Goal: Task Accomplishment & Management: Use online tool/utility

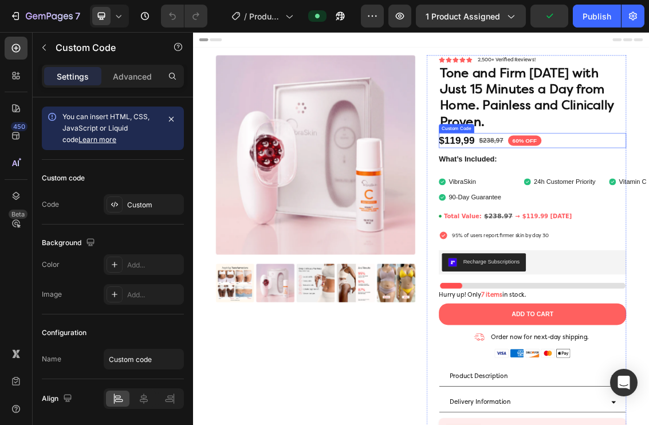
click at [597, 199] on span "$119,99" at bounding box center [591, 195] width 54 height 22
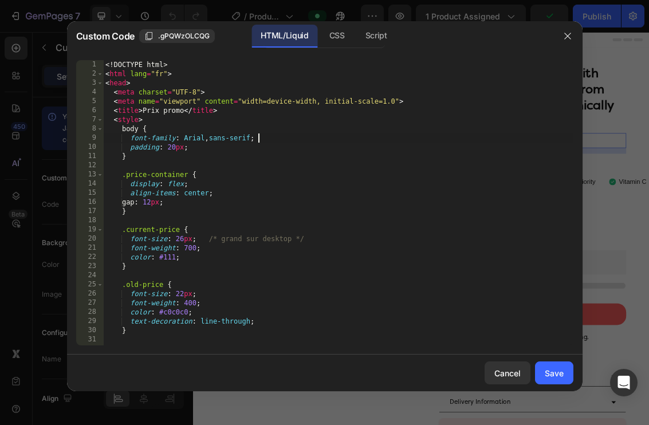
click at [461, 143] on div "<! DOCTYPE html > < html lang = "fr" > < head > < meta charset = "UTF-8" > < me…" at bounding box center [338, 212] width 470 height 304
click at [569, 37] on icon "button" at bounding box center [567, 36] width 9 height 9
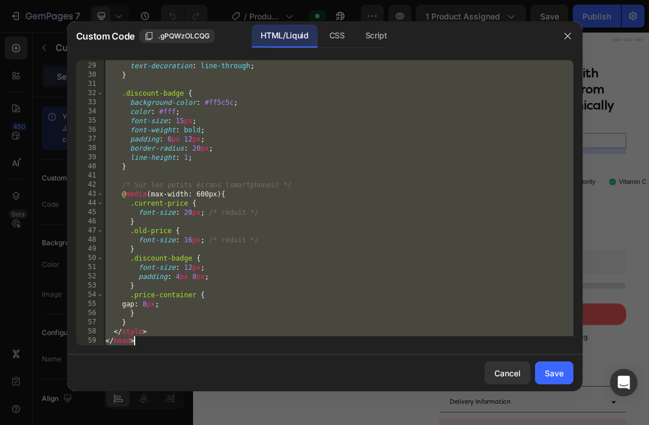
scroll to position [338, 0]
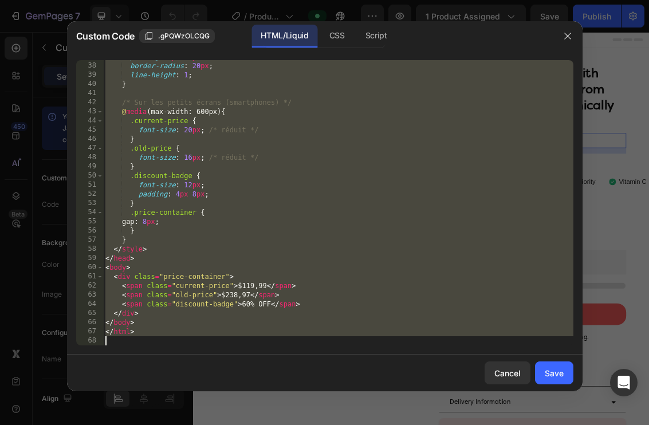
drag, startPoint x: 106, startPoint y: 66, endPoint x: 281, endPoint y: 457, distance: 427.4
click at [281, 0] on html "7 Version history / Product page (actuel) Preview 1 product assigned Save Publi…" at bounding box center [324, 0] width 649 height 0
type textarea "</html>"
click at [561, 38] on button "button" at bounding box center [567, 36] width 18 height 18
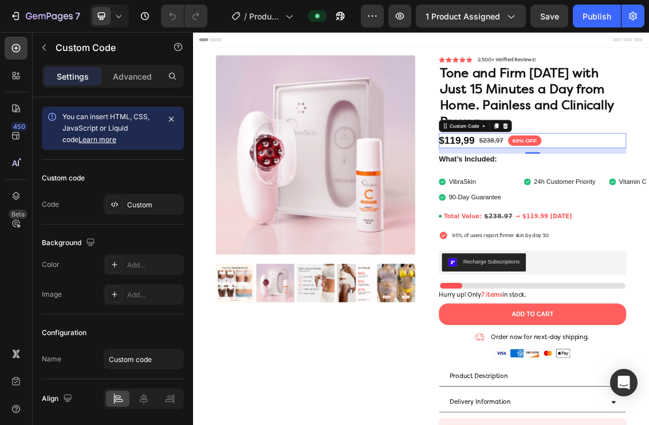
click at [6, 4] on div "7 Version history / Product page (actuel) Preview 1 product assigned Save Publi…" at bounding box center [324, 16] width 649 height 33
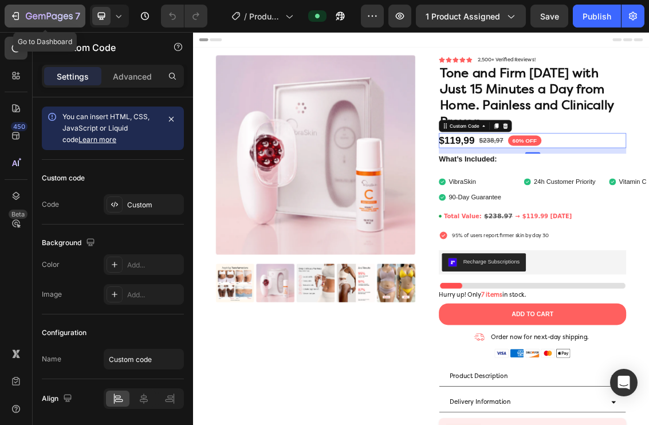
click at [12, 21] on icon "button" at bounding box center [15, 15] width 11 height 11
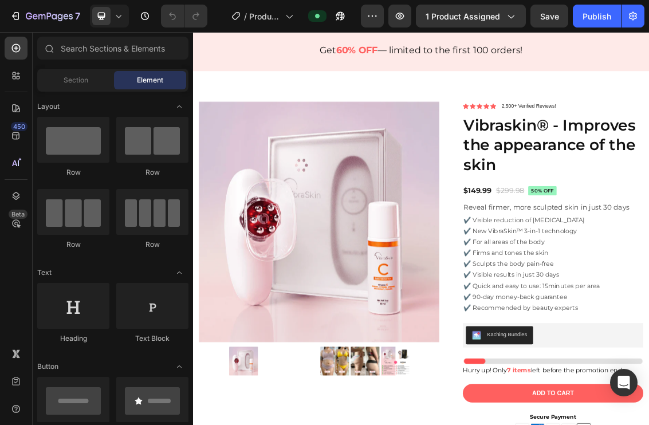
scroll to position [3480, 0]
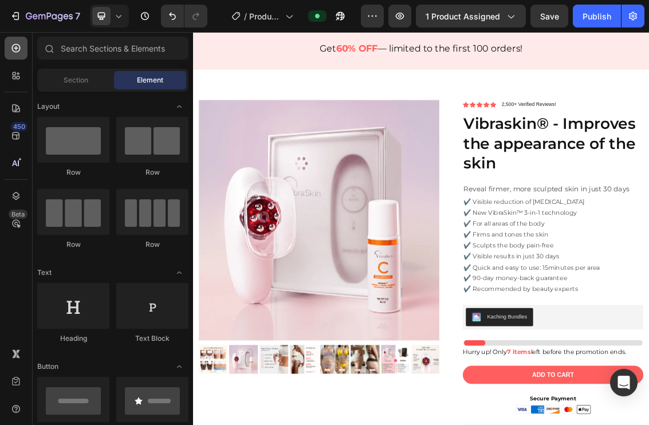
click at [19, 59] on div at bounding box center [16, 48] width 23 height 23
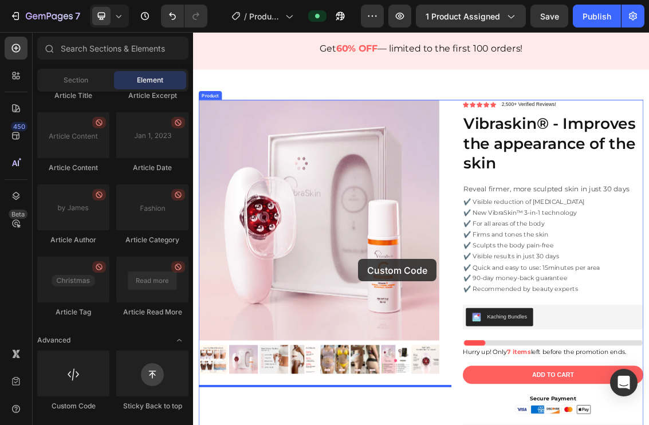
scroll to position [3507, 0]
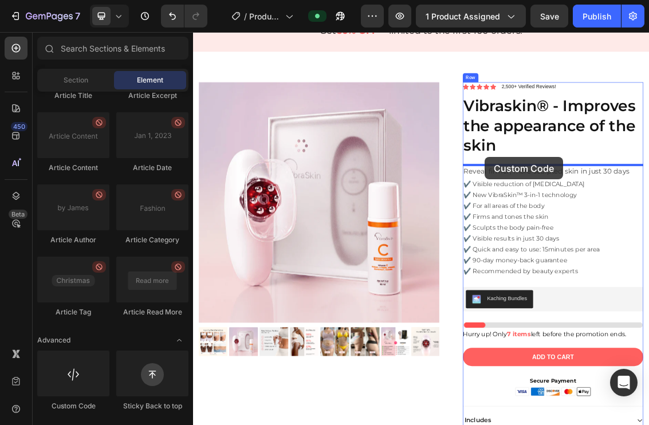
drag, startPoint x: 265, startPoint y: 401, endPoint x: 632, endPoint y: 221, distance: 409.1
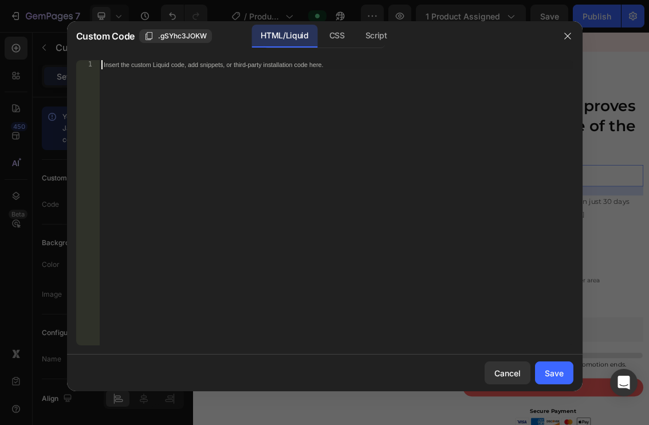
click at [227, 88] on div "Insert the custom Liquid code, add snippets, or third-party installation code h…" at bounding box center [336, 212] width 474 height 304
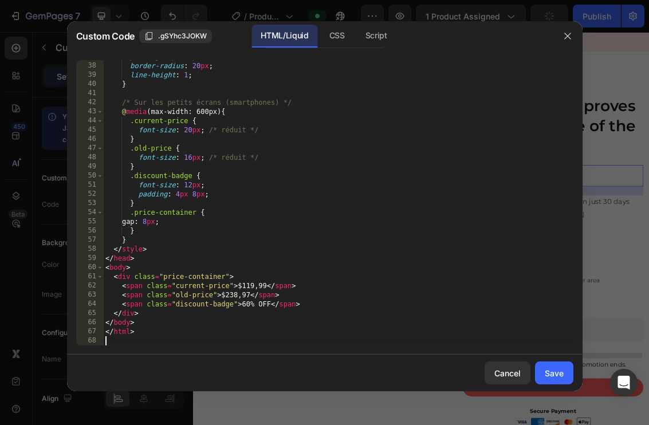
scroll to position [338, 0]
click at [266, 288] on div "padding : 6 px 12 px ; border-radius : 20 px ; line-height : 1 ; } /* Sur les p…" at bounding box center [338, 204] width 470 height 304
click at [246, 295] on div "padding : 6 px 12 px ; border-radius : 20 px ; line-height : 1 ; } /* Sur les p…" at bounding box center [338, 204] width 470 height 304
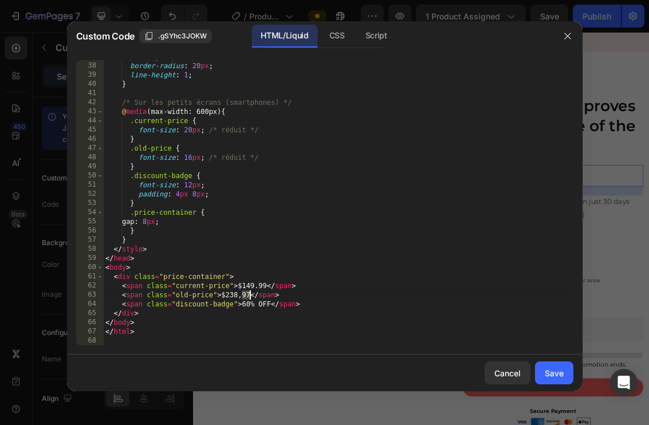
click at [251, 297] on div "padding : 6 px 12 px ; border-radius : 20 px ; line-height : 1 ; } /* Sur les p…" at bounding box center [338, 204] width 470 height 304
drag, startPoint x: 249, startPoint y: 297, endPoint x: 226, endPoint y: 298, distance: 23.5
click at [226, 298] on div "padding : 6 px 12 px ; border-radius : 20 px ; line-height : 1 ; } /* Sur les p…" at bounding box center [338, 204] width 470 height 304
paste textarea "374,98"
click at [241, 296] on div "padding : 6 px 12 px ; border-radius : 20 px ; line-height : 1 ; } /* Sur les p…" at bounding box center [338, 204] width 470 height 304
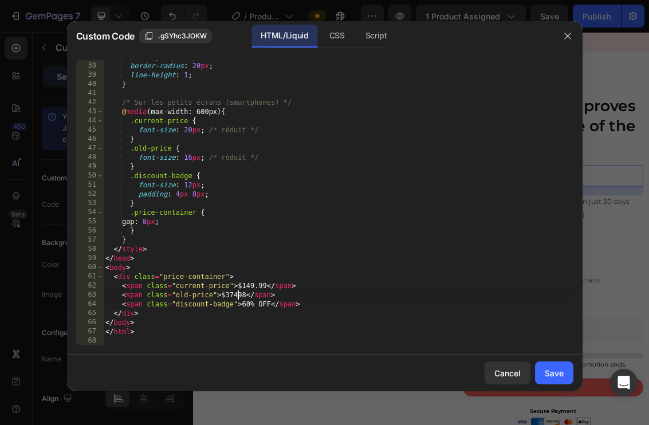
scroll to position [0, 11]
type textarea "<span class="old-price">$374.98</span>"
click at [558, 376] on div "Save" at bounding box center [554, 373] width 19 height 12
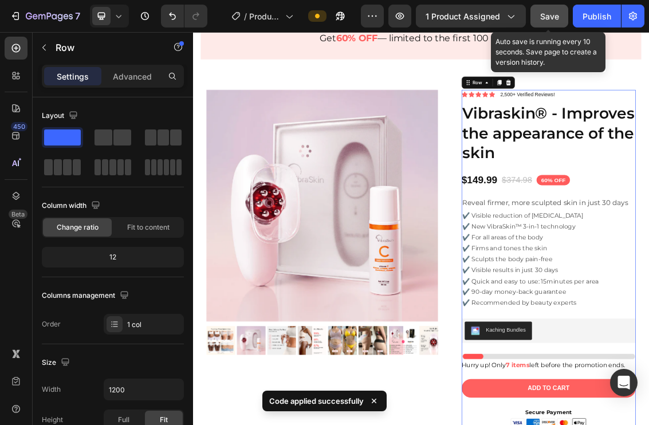
click at [561, 18] on button "Save" at bounding box center [549, 16] width 38 height 23
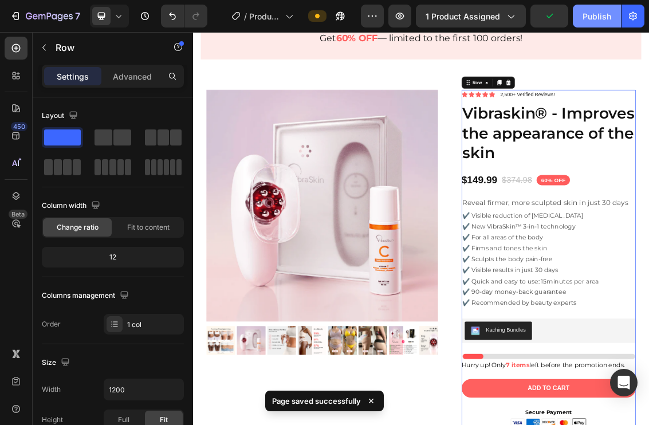
click at [580, 17] on button "Publish" at bounding box center [597, 16] width 48 height 23
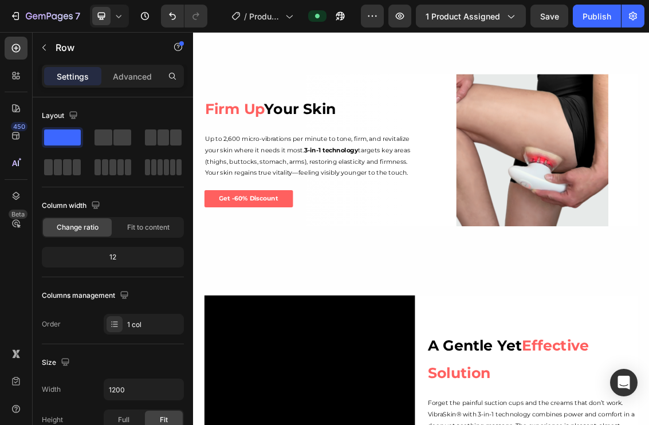
scroll to position [1260, 0]
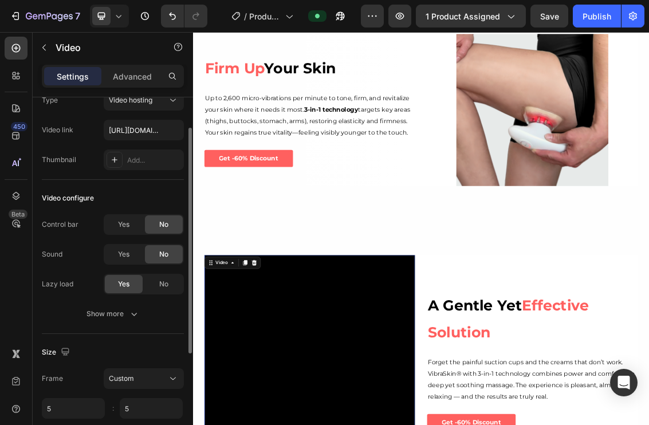
scroll to position [0, 0]
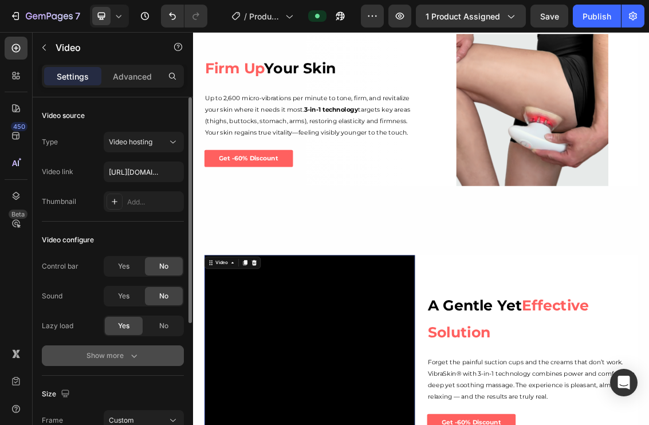
click at [124, 360] on div "Show more" at bounding box center [112, 355] width 53 height 11
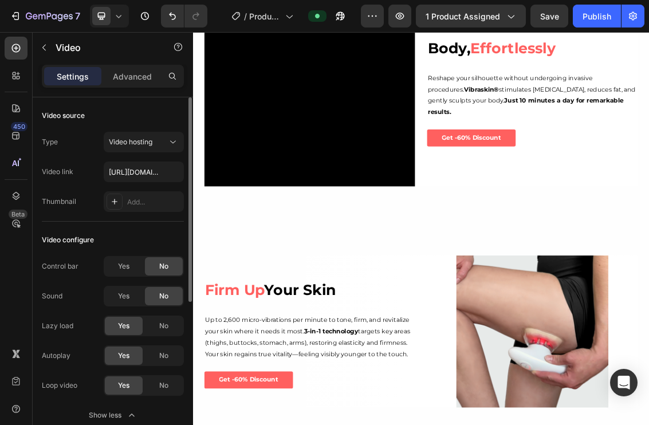
scroll to position [785, 0]
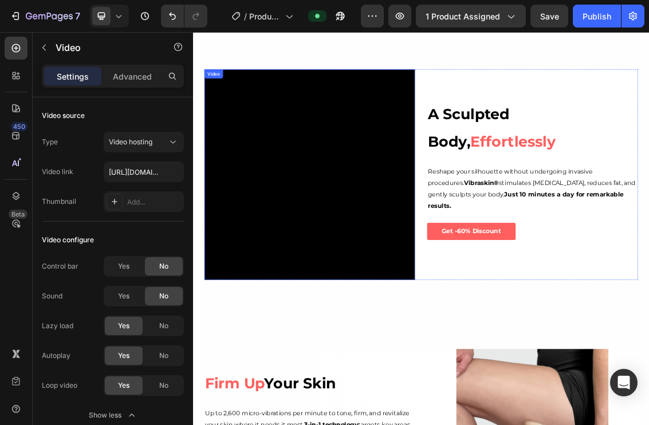
click at [341, 305] on video at bounding box center [369, 247] width 318 height 318
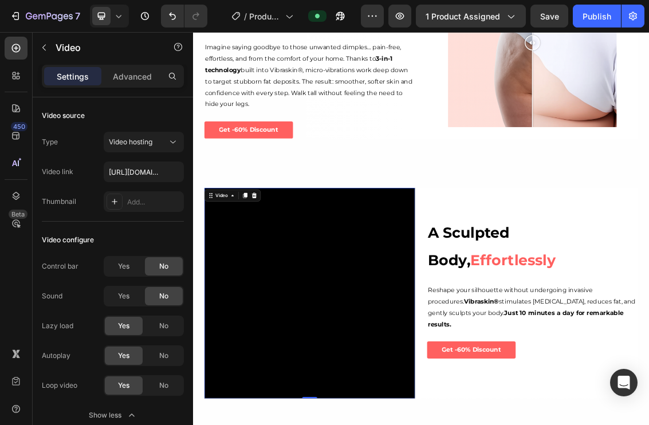
scroll to position [601, 0]
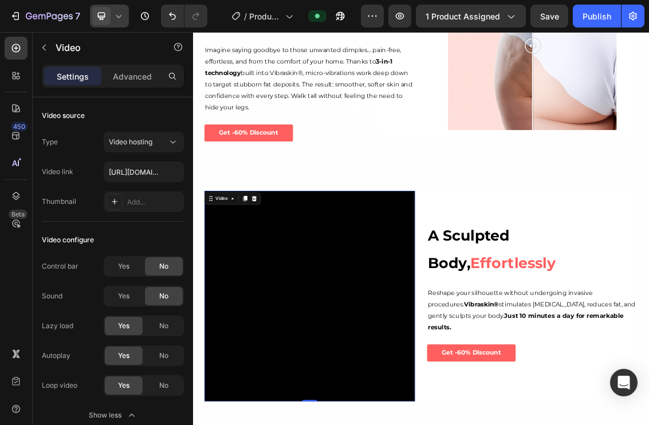
click at [116, 17] on icon at bounding box center [118, 15] width 11 height 11
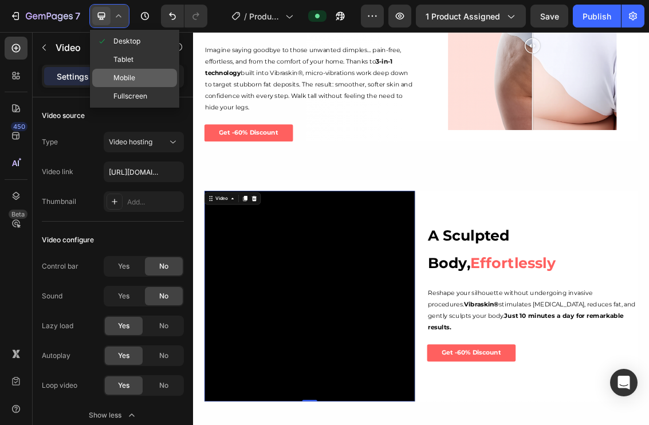
click at [119, 74] on span "Mobile" at bounding box center [124, 77] width 22 height 11
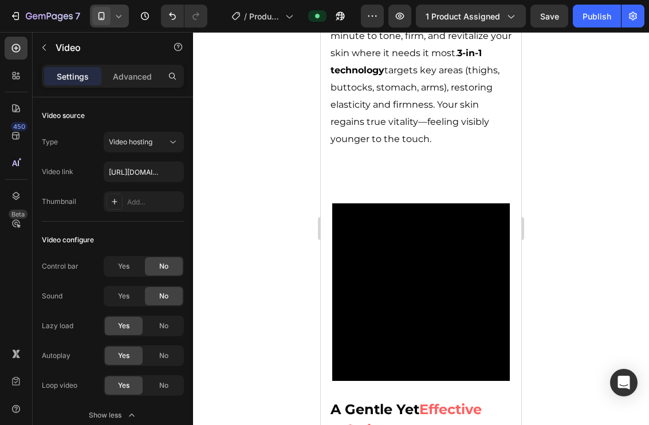
scroll to position [1385, 0]
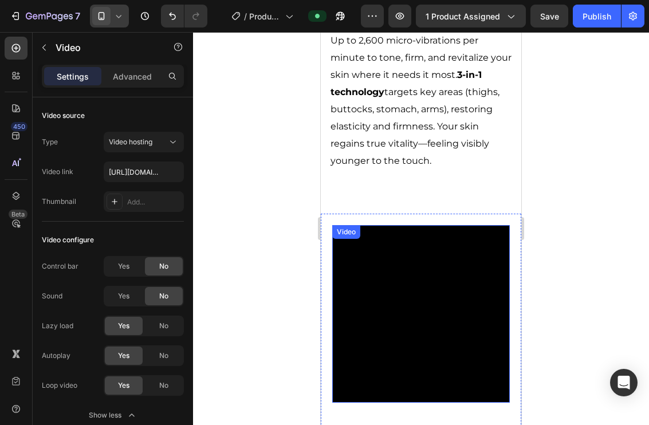
click at [390, 267] on video at bounding box center [421, 314] width 178 height 178
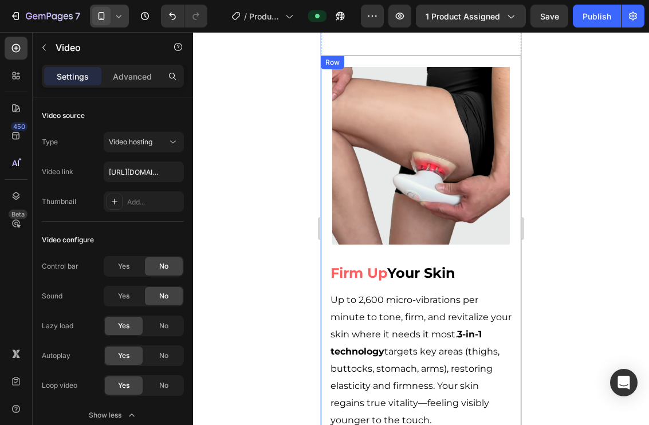
scroll to position [1105, 0]
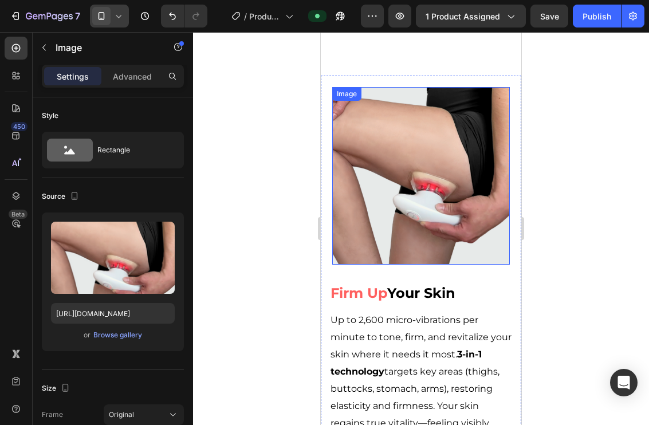
click at [393, 167] on img at bounding box center [421, 176] width 178 height 178
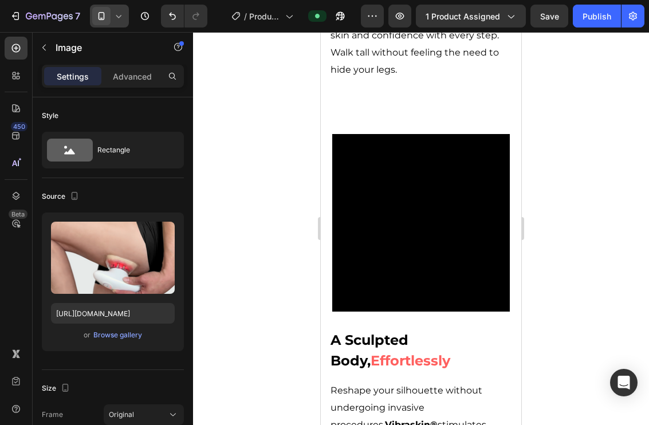
scroll to position [633, 0]
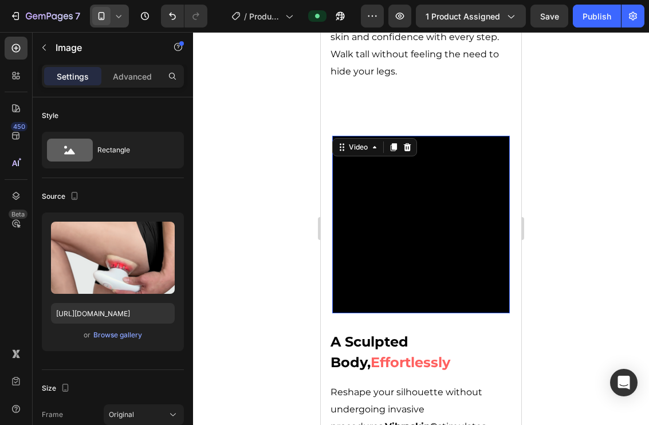
click at [399, 192] on video at bounding box center [421, 225] width 178 height 178
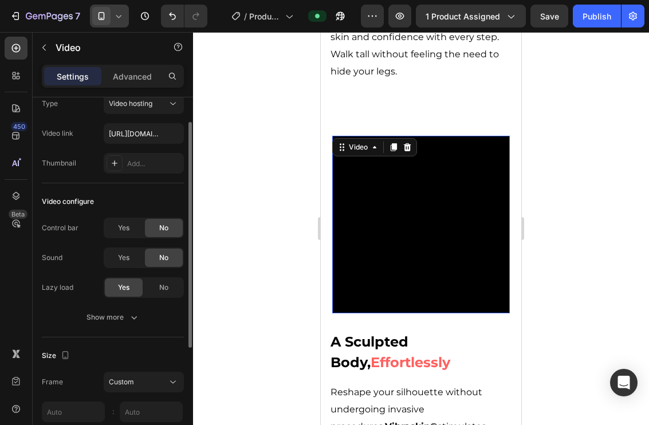
scroll to position [39, 0]
click at [104, 313] on div "Show more" at bounding box center [112, 316] width 53 height 11
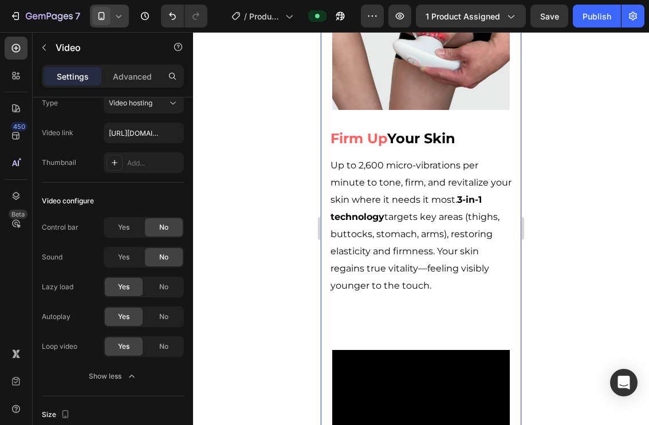
scroll to position [1445, 0]
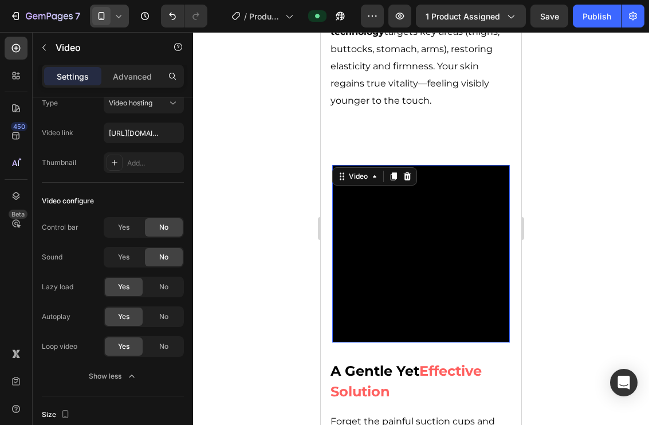
click at [364, 269] on video at bounding box center [421, 254] width 178 height 178
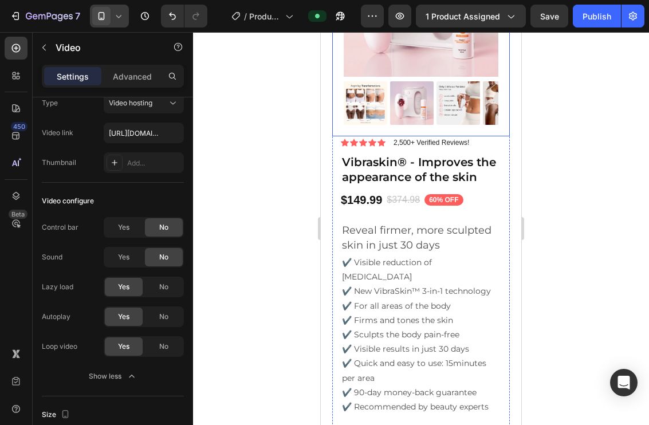
scroll to position [4586, 0]
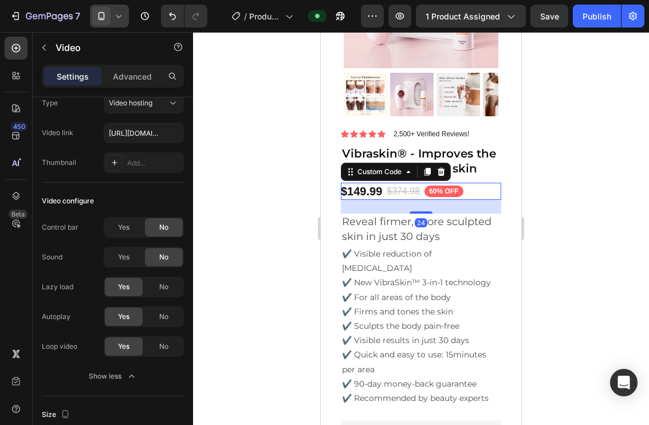
click at [470, 196] on div "$149.99 $374.98 60% OFF" at bounding box center [421, 191] width 160 height 17
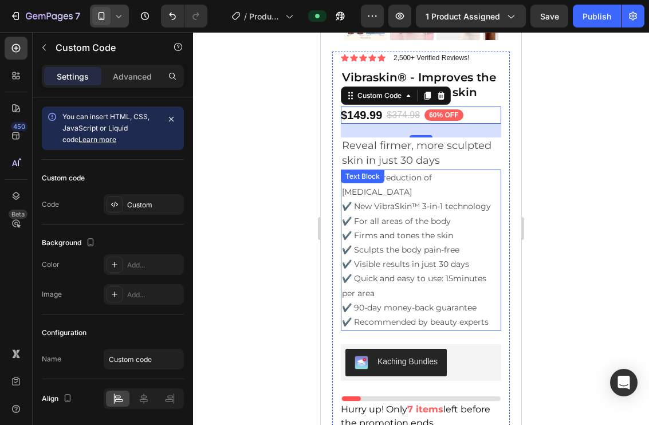
scroll to position [4662, 0]
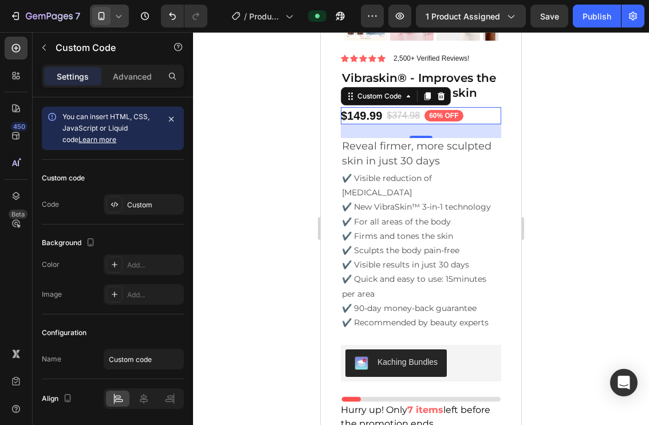
click at [399, 112] on span "$374.98" at bounding box center [403, 116] width 33 height 14
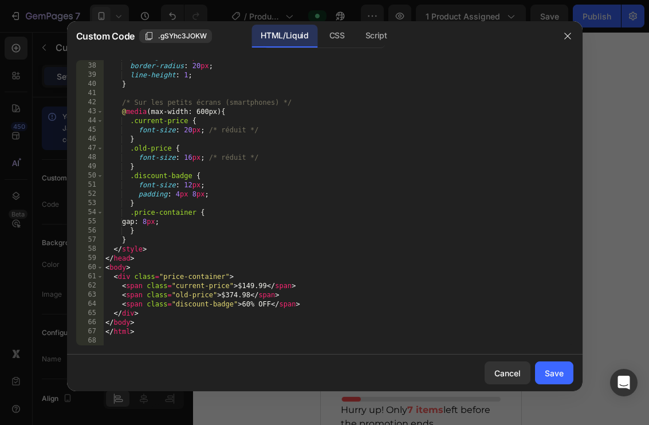
scroll to position [338, 0]
click at [594, 280] on div at bounding box center [324, 212] width 649 height 425
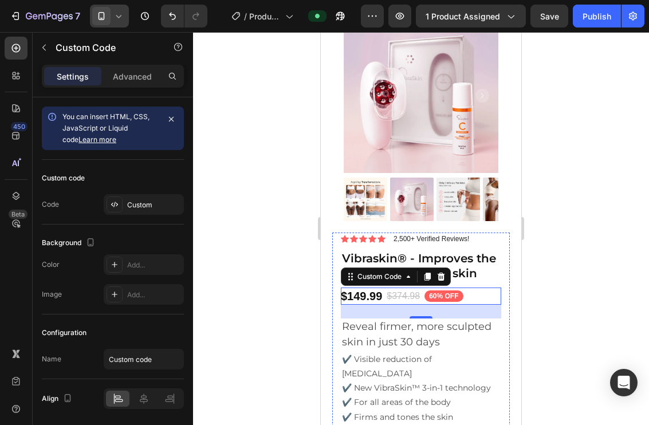
scroll to position [4437, 0]
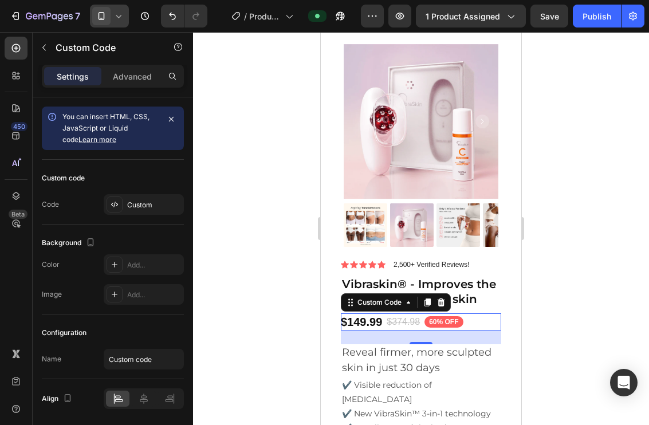
click at [387, 329] on span "$374.98" at bounding box center [403, 322] width 33 height 14
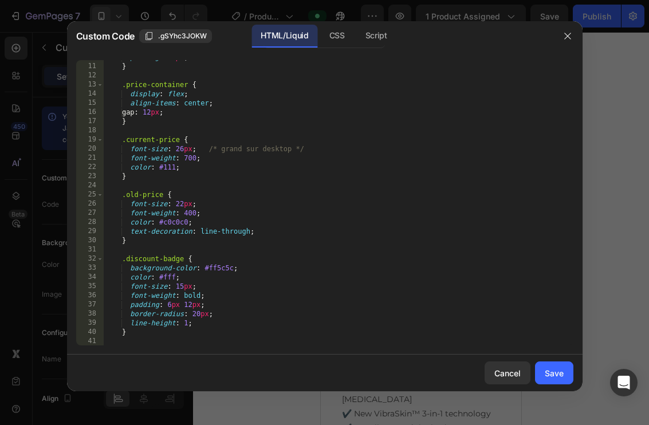
scroll to position [338, 0]
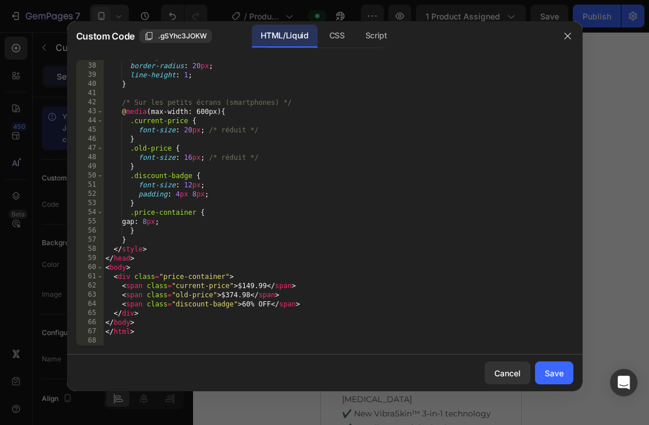
click at [235, 295] on div "padding : 6 px 12 px ; border-radius : 20 px ; line-height : 1 ; } /* Sur les p…" at bounding box center [338, 204] width 470 height 304
type textarea "<span class="old-price">$299.98</span>"
click at [558, 376] on div "Save" at bounding box center [554, 373] width 19 height 12
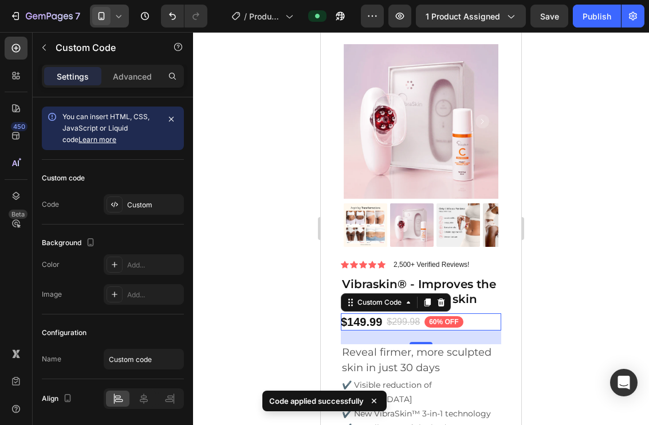
click at [551, 27] on div "7 Version history / Product page V2 VibraSkin Preview 1 product assigned Save P…" at bounding box center [324, 16] width 649 height 33
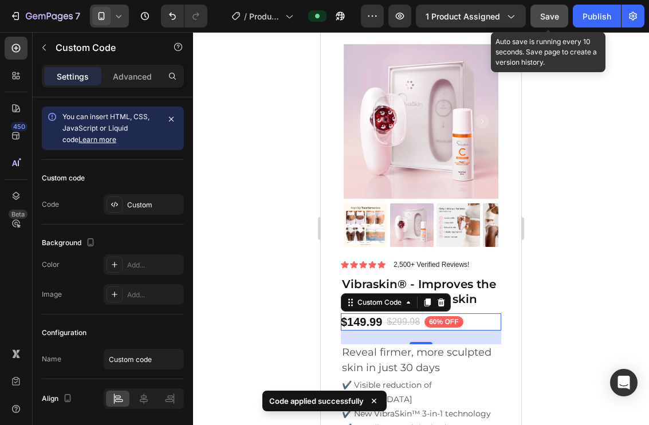
click at [551, 19] on span "Save" at bounding box center [549, 16] width 19 height 10
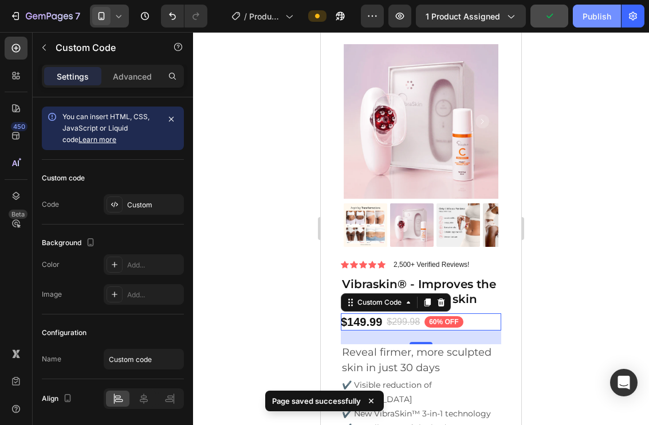
click at [595, 22] on button "Publish" at bounding box center [597, 16] width 48 height 23
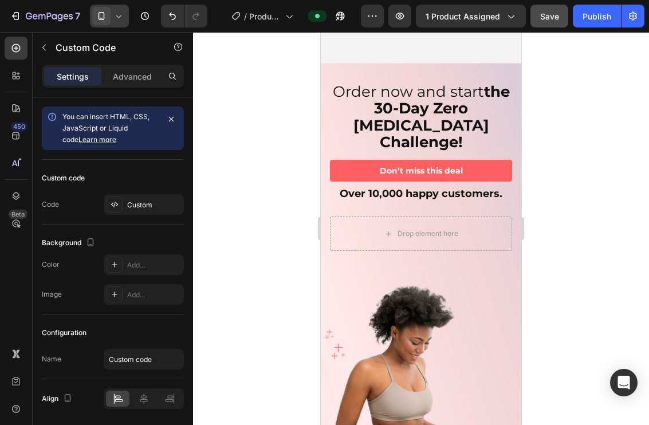
scroll to position [5510, 0]
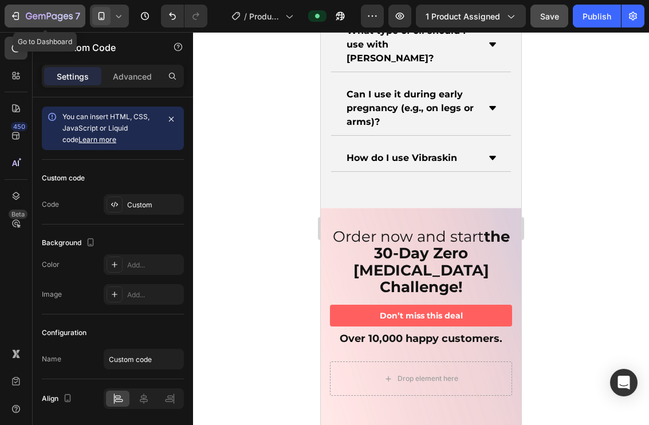
click at [18, 11] on icon "button" at bounding box center [15, 15] width 11 height 11
